Goal: Information Seeking & Learning: Understand process/instructions

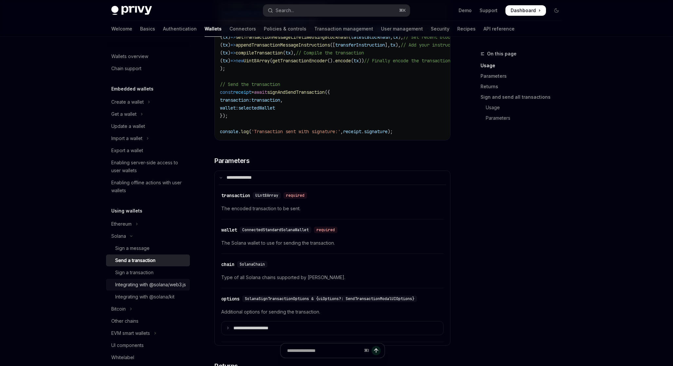
scroll to position [28, 0]
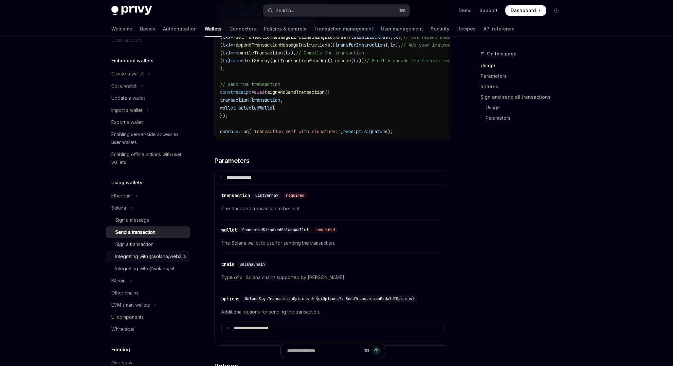
click at [143, 260] on div "Integrating with @solana/web3.js" at bounding box center [150, 256] width 71 height 8
type textarea "*"
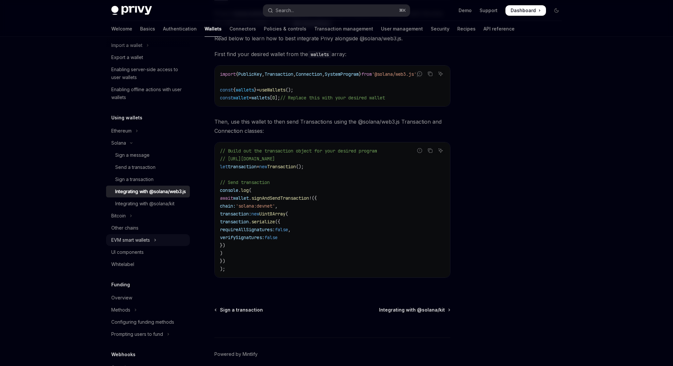
scroll to position [90, 0]
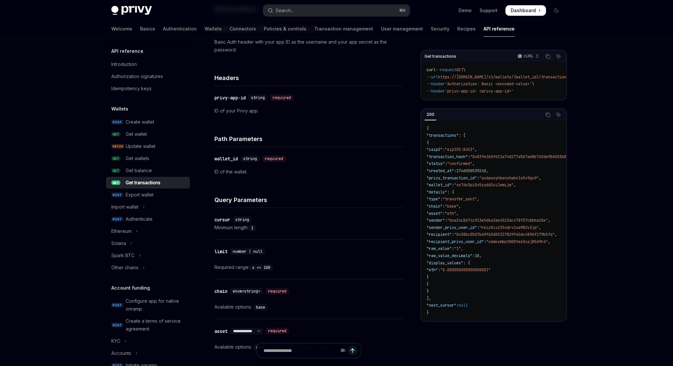
scroll to position [128, 0]
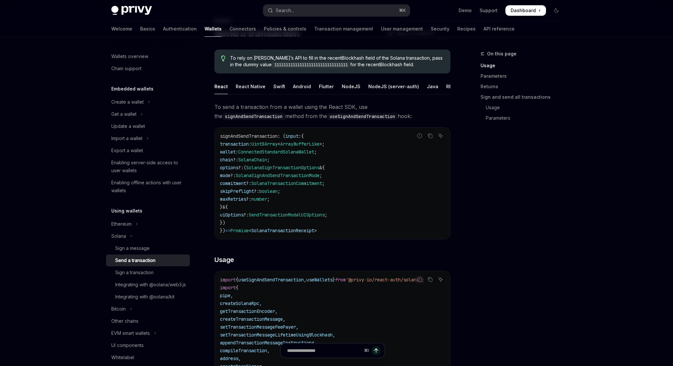
scroll to position [765, 0]
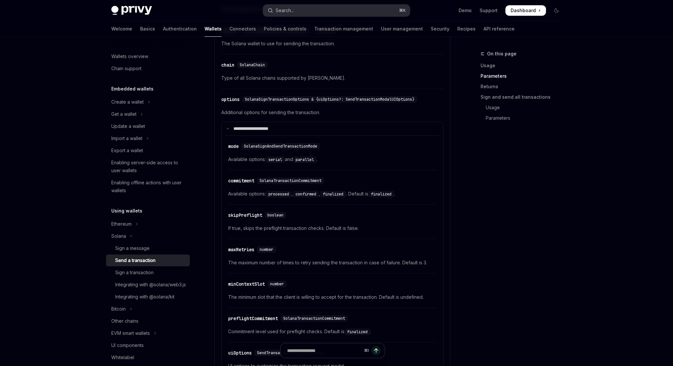
click at [334, 9] on button "Search... ⌘ K" at bounding box center [336, 11] width 147 height 12
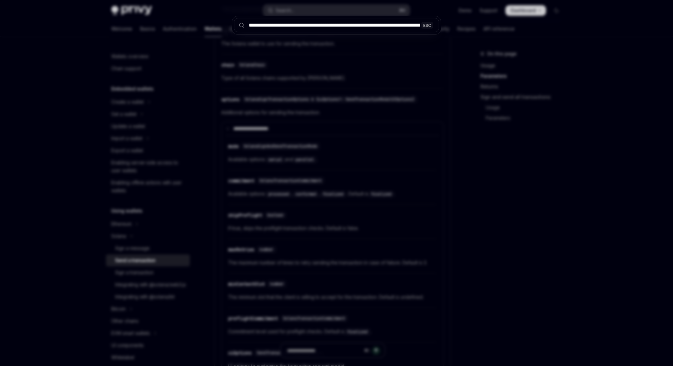
scroll to position [0, 1364]
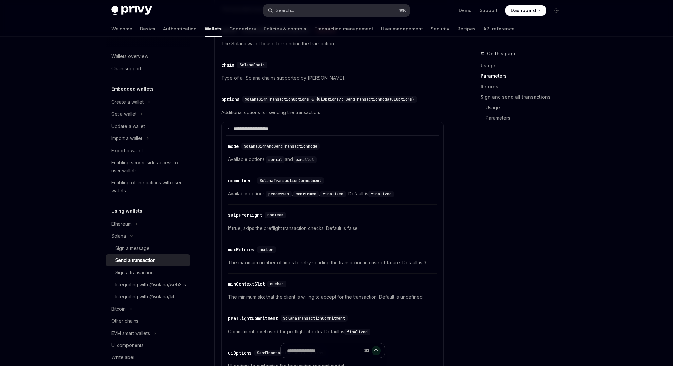
click at [333, 9] on button "Search... ⌘ K" at bounding box center [336, 11] width 147 height 12
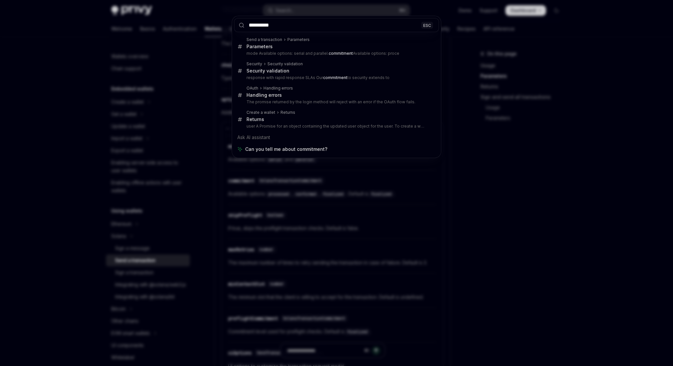
type input "**********"
click at [126, 156] on div "**********" at bounding box center [336, 183] width 673 height 366
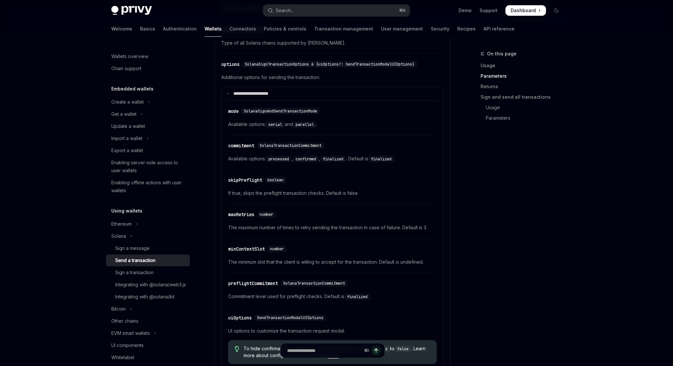
scroll to position [812, 0]
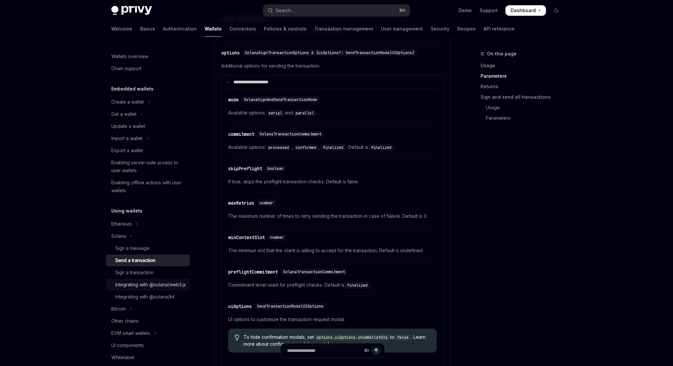
click at [128, 284] on div "Integrating with @solana/web3.js" at bounding box center [150, 284] width 71 height 8
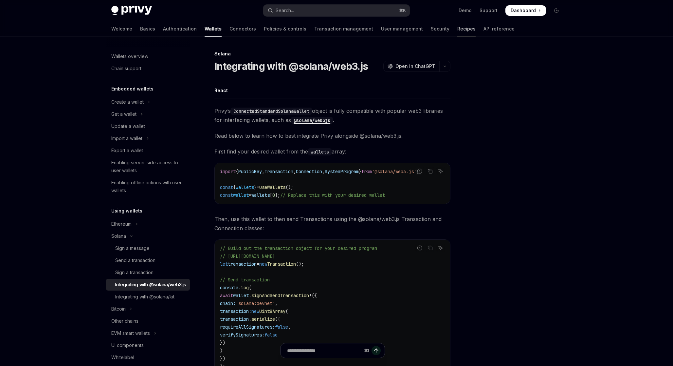
click at [458, 30] on link "Recipes" at bounding box center [467, 29] width 18 height 16
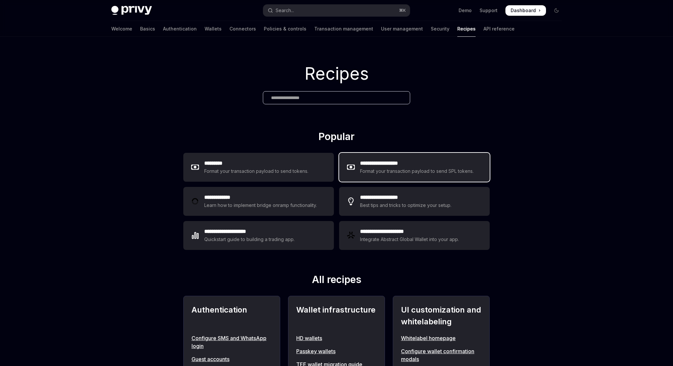
click at [446, 168] on div "Format your transaction payload to send SPL tokens." at bounding box center [417, 171] width 114 height 8
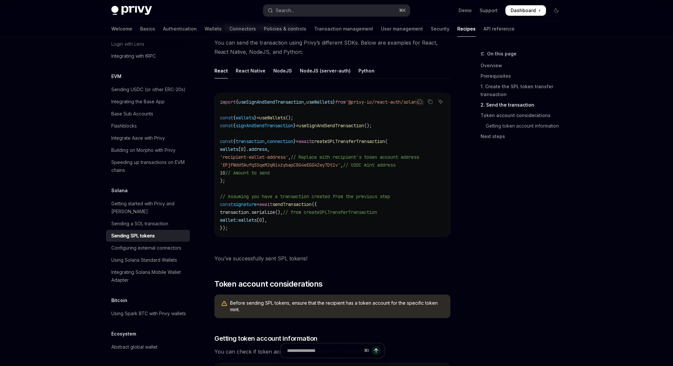
scroll to position [747, 0]
click at [280, 98] on span "useSignAndSendTransaction" at bounding box center [271, 101] width 66 height 6
click at [290, 122] on span "signAndSendTransaction" at bounding box center [265, 125] width 58 height 6
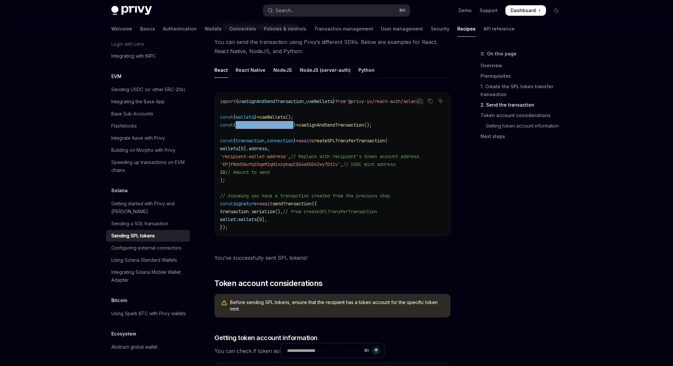
copy span "signAndSendTransaction"
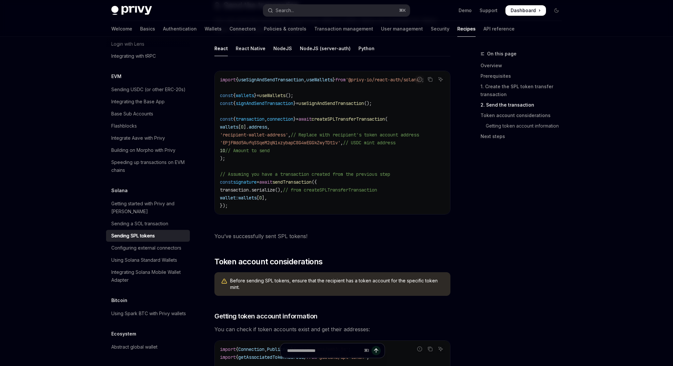
scroll to position [767, 0]
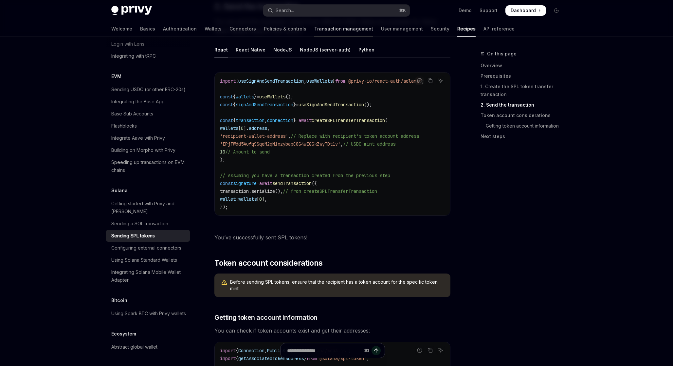
click at [315, 29] on link "Transaction management" at bounding box center [343, 29] width 59 height 16
type textarea "*"
